Goal: Information Seeking & Learning: Learn about a topic

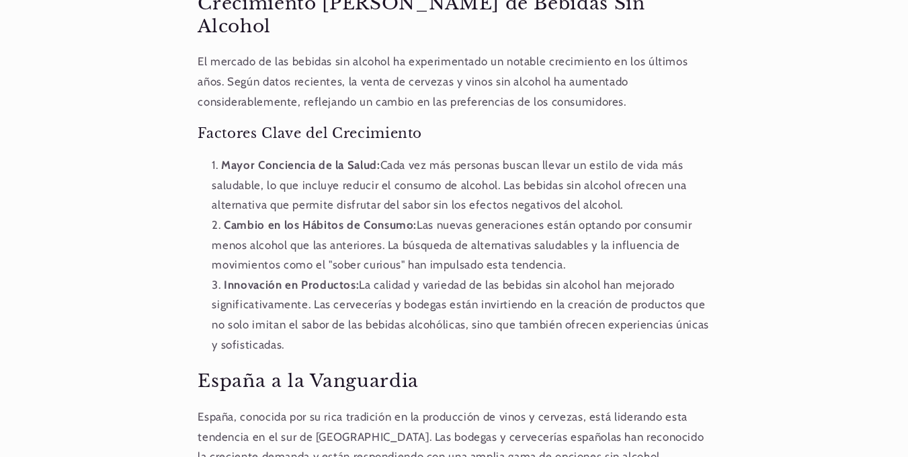
scroll to position [881, 0]
click at [584, 214] on li "Cambio en los Hábitos de Consumo: Las nuevas generaciones están optando por con…" at bounding box center [461, 244] width 498 height 60
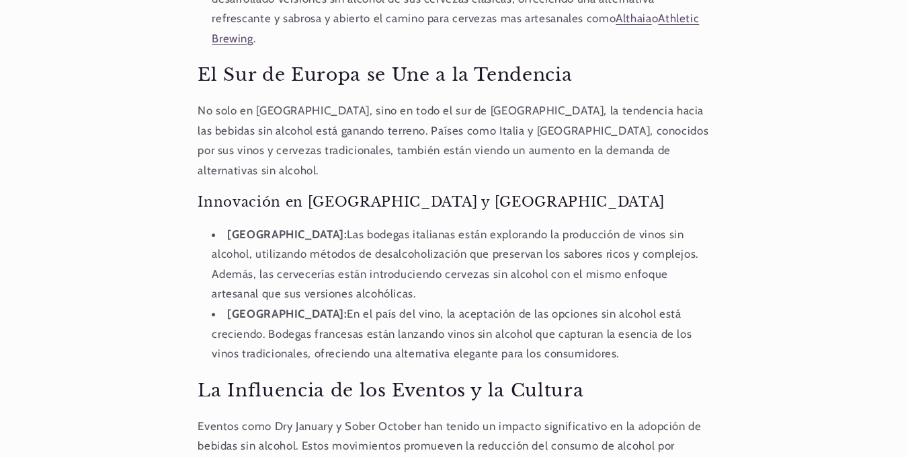
scroll to position [0, 816]
click at [435, 303] on li "[PERSON_NAME]: En el país del vino, la aceptación de las opciones sin alcohol e…" at bounding box center [461, 333] width 498 height 60
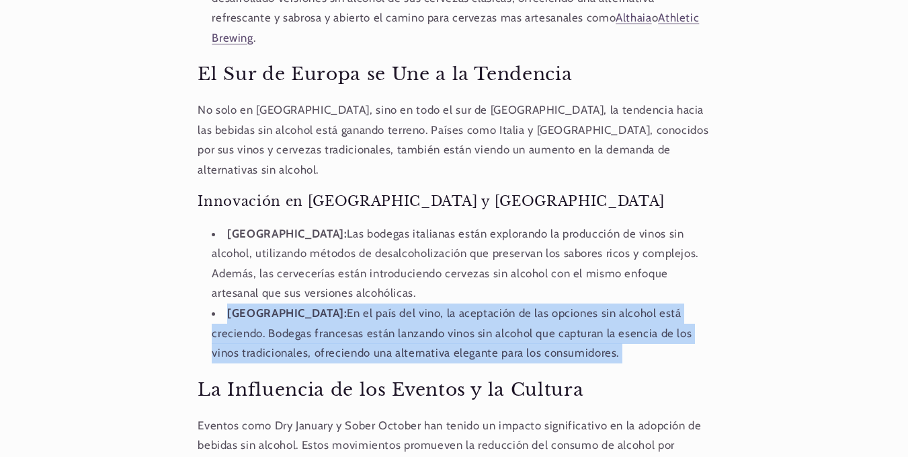
click at [435, 303] on li "[PERSON_NAME]: En el país del vino, la aceptación de las opciones sin alcohol e…" at bounding box center [461, 333] width 498 height 60
copy div "[PERSON_NAME]: En el país del vino, la aceptación de las opciones sin alcohol e…"
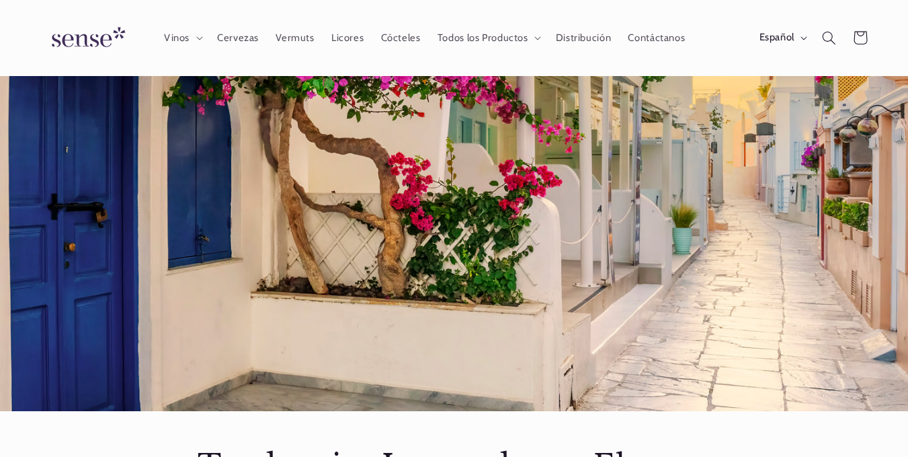
scroll to position [65, 0]
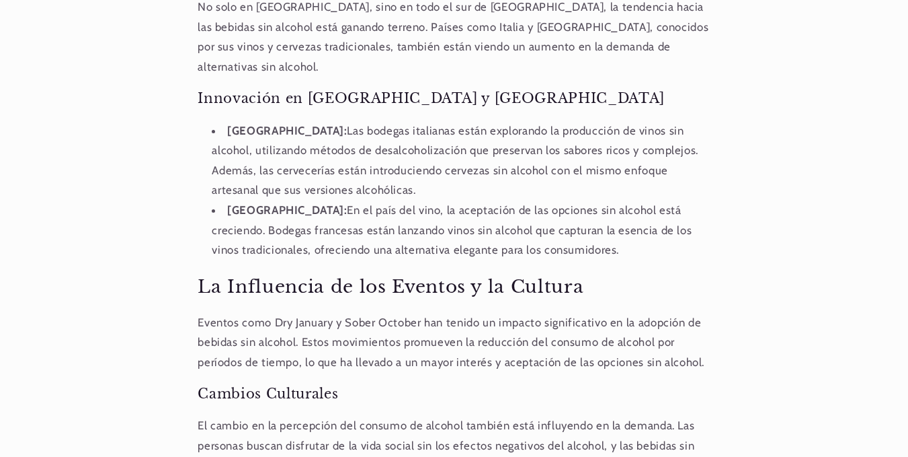
scroll to position [1605, 0]
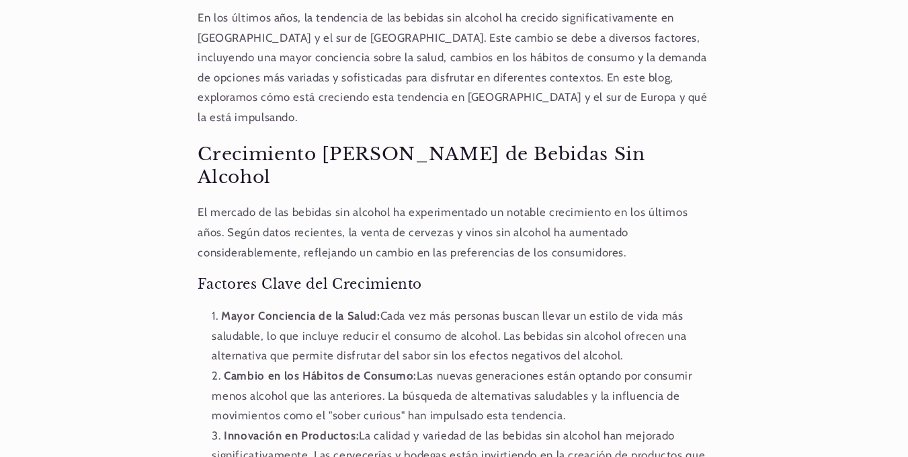
scroll to position [0, 816]
drag, startPoint x: 202, startPoint y: 198, endPoint x: 402, endPoint y: 410, distance: 292.0
copy div "Factores Clave del Crecimiento Mayor Conciencia de la Salud: Cada vez más perso…"
